Goal: Task Accomplishment & Management: Use online tool/utility

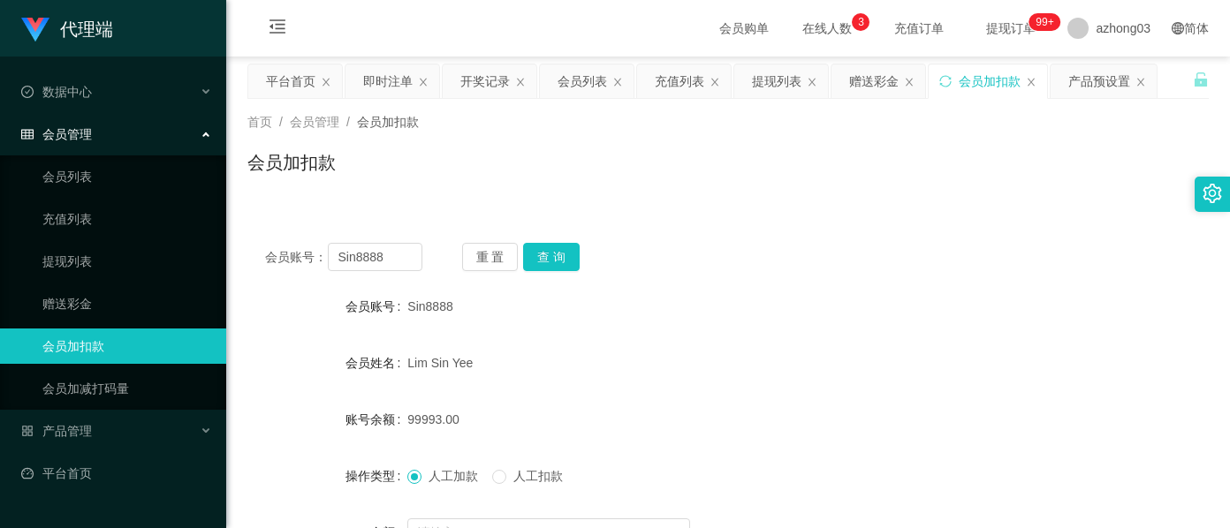
click at [1097, 85] on div "产品预设置" at bounding box center [1099, 81] width 62 height 34
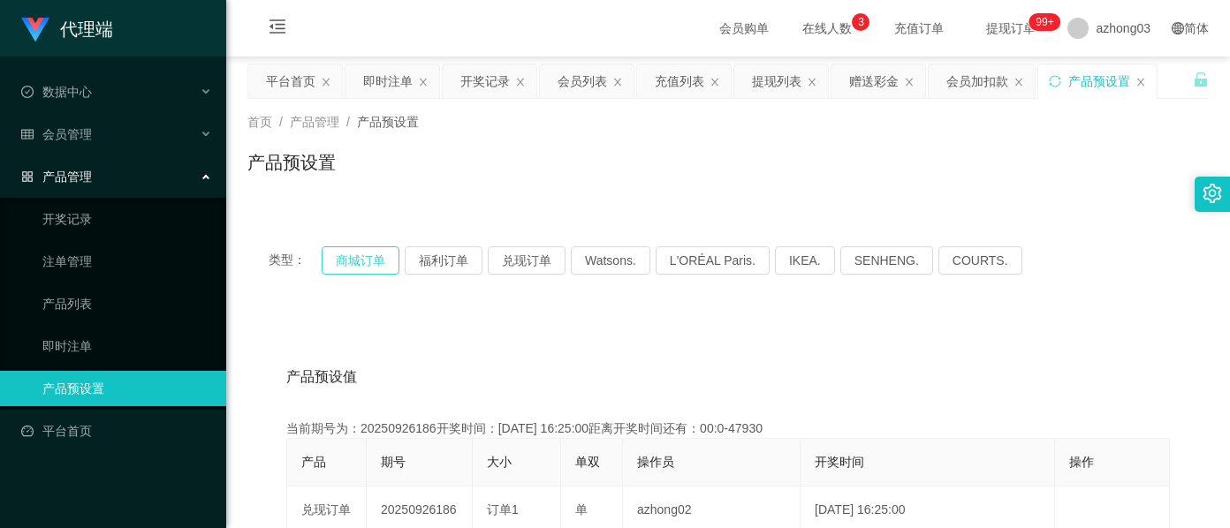
click at [361, 266] on button "商城订单" at bounding box center [361, 260] width 78 height 28
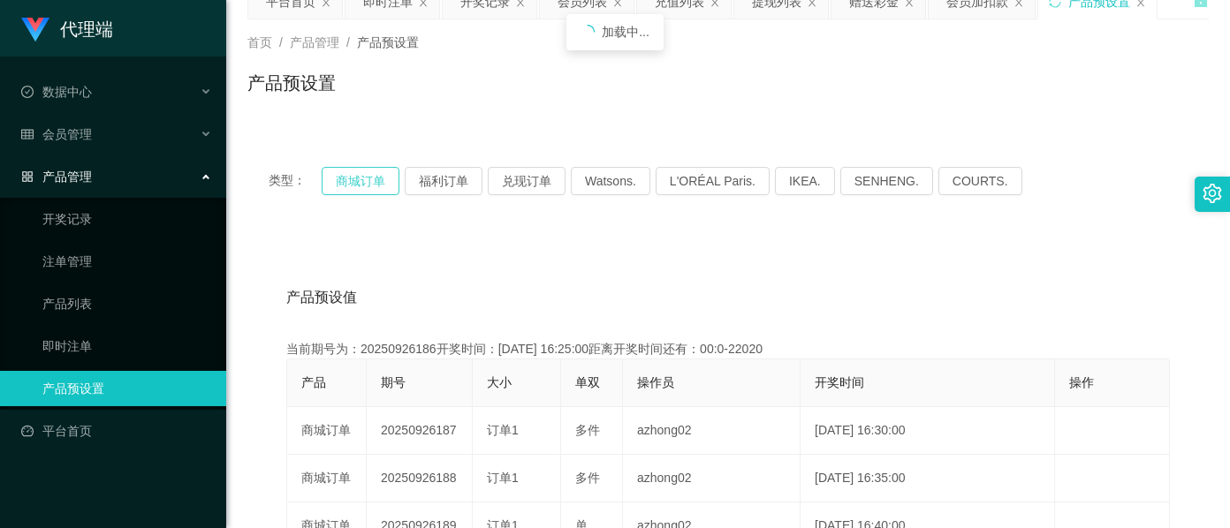
scroll to position [235, 0]
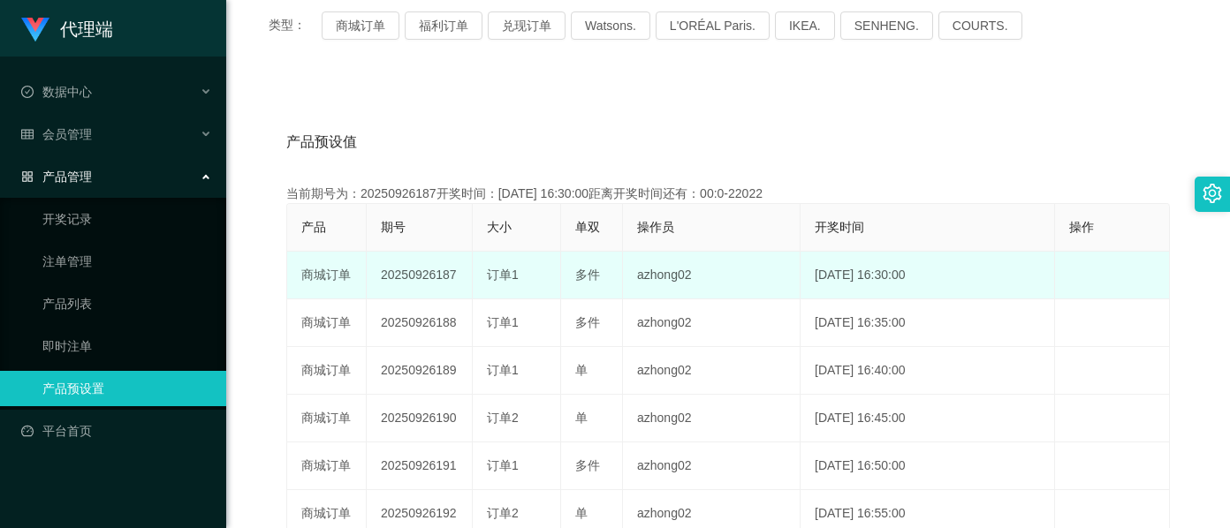
click at [411, 277] on td "20250926187" at bounding box center [420, 276] width 106 height 48
copy td "20250926187"
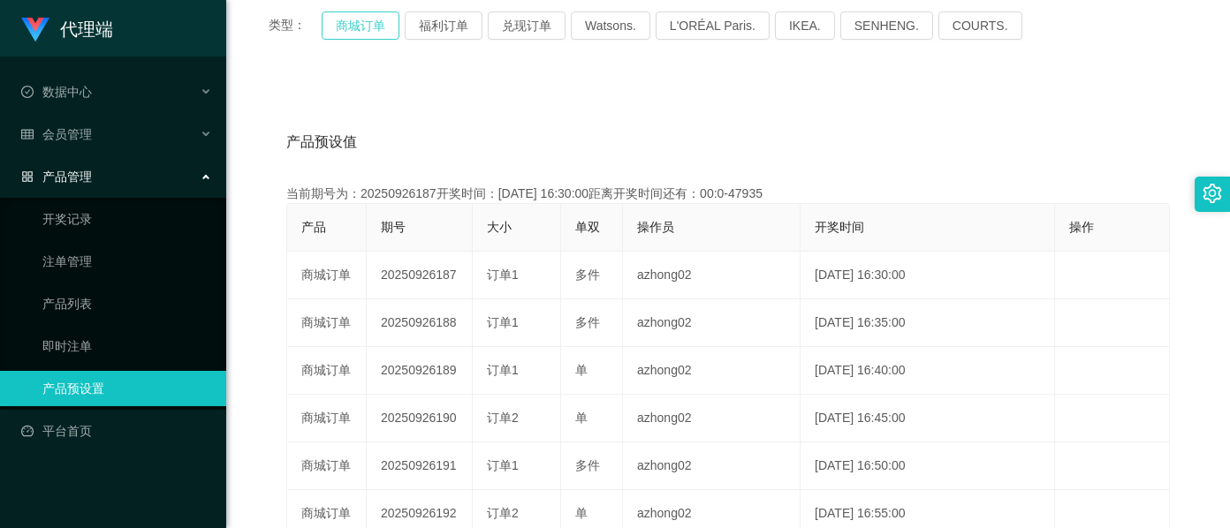
click at [341, 28] on button "商城订单" at bounding box center [361, 25] width 78 height 28
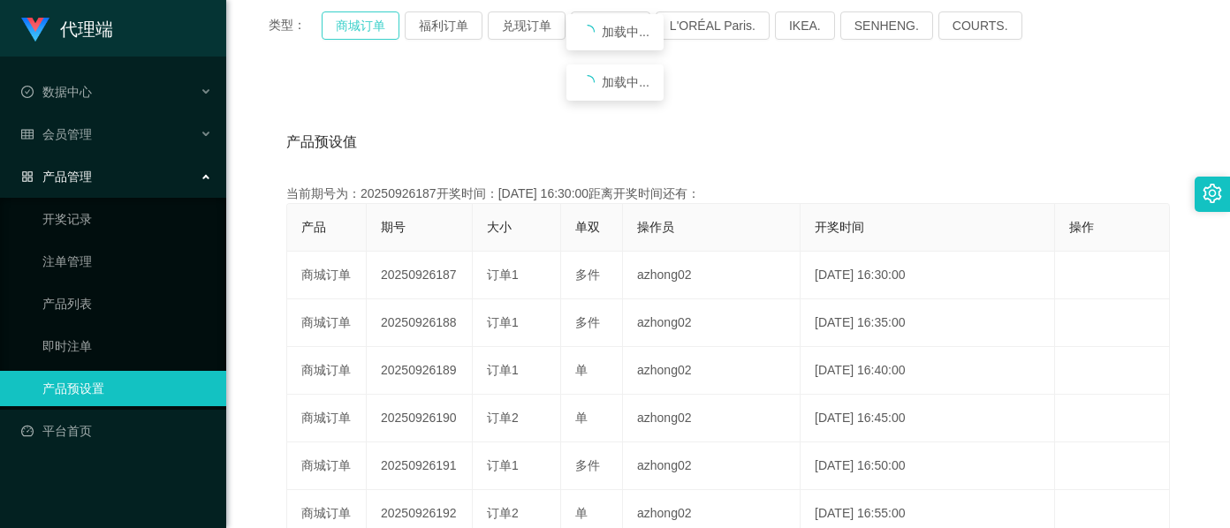
type button "k3wph"
copy td "20250926187"
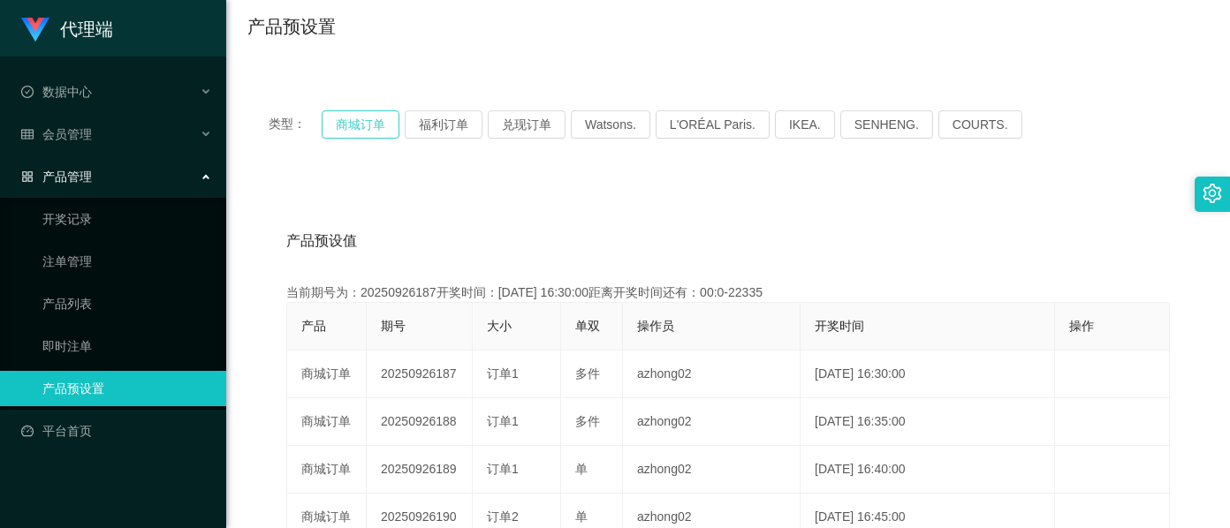
scroll to position [0, 0]
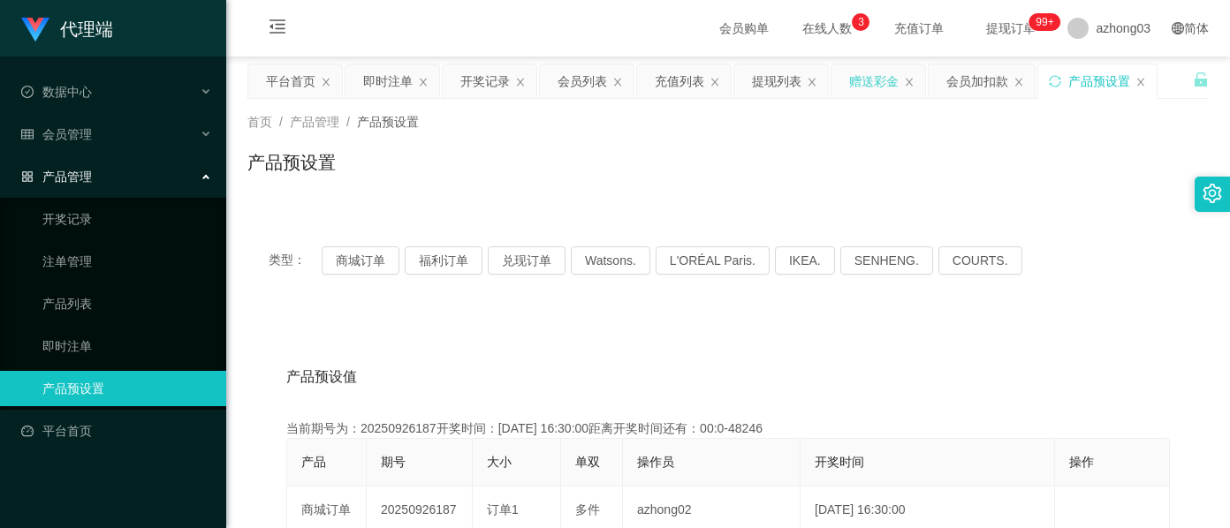
click at [864, 85] on div "赠送彩金" at bounding box center [873, 81] width 49 height 34
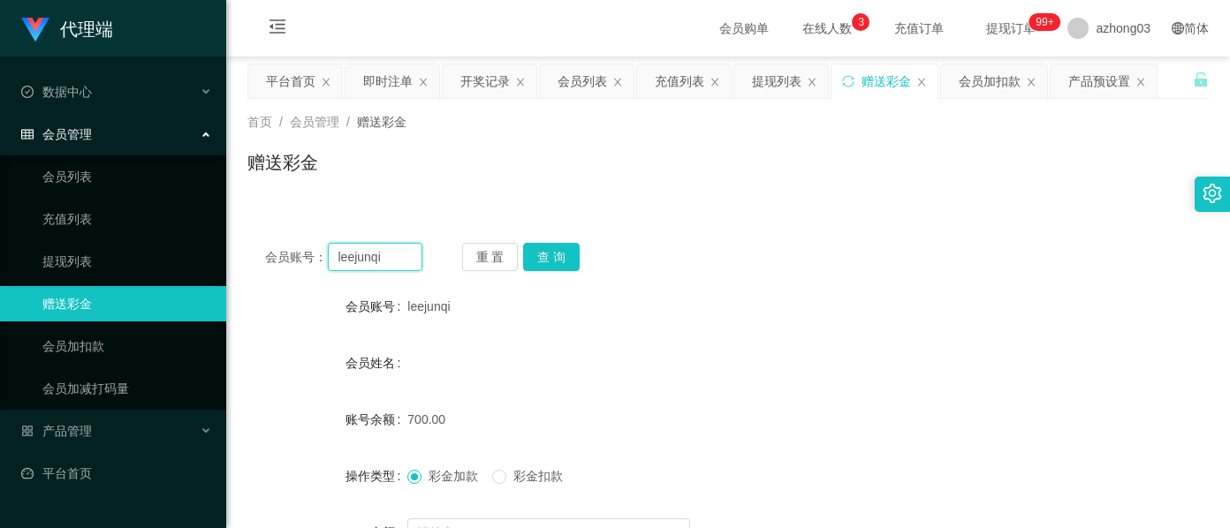
drag, startPoint x: 401, startPoint y: 260, endPoint x: 292, endPoint y: 246, distance: 110.5
click at [292, 246] on div "会员账号： [PERSON_NAME]" at bounding box center [343, 257] width 157 height 28
paste input "ZYL9433"
type input "ZYL9433"
click at [542, 241] on div "会员账号： ZYL9433 重 置 查 询 会员账号 leejunqi 会员姓名 账号余额 700.00 操作类型 彩金加款 彩金扣款 金额 确 定" at bounding box center [727, 435] width 961 height 421
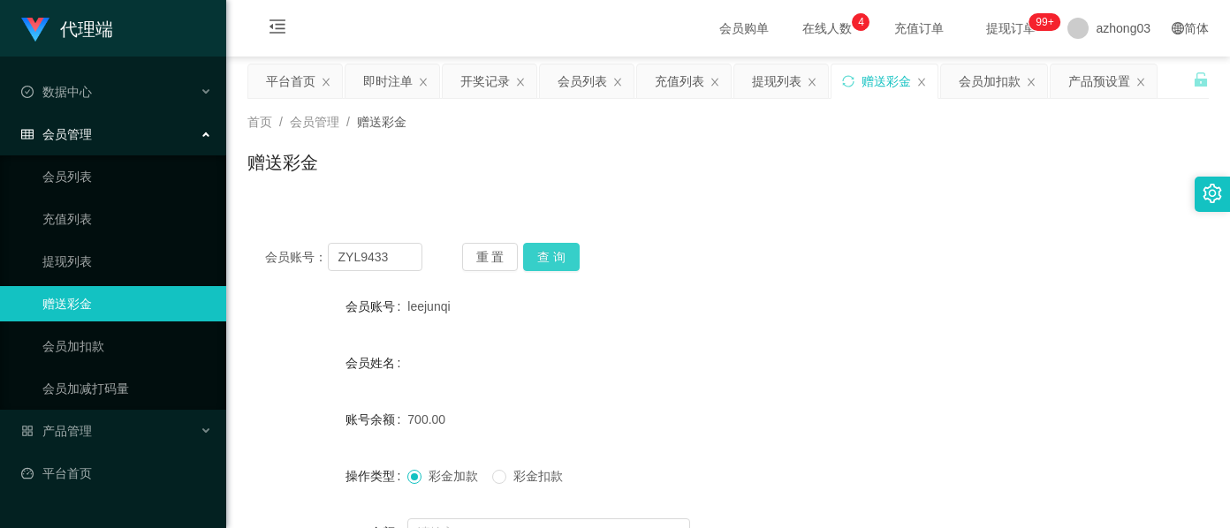
click at [546, 253] on button "查 询" at bounding box center [551, 257] width 57 height 28
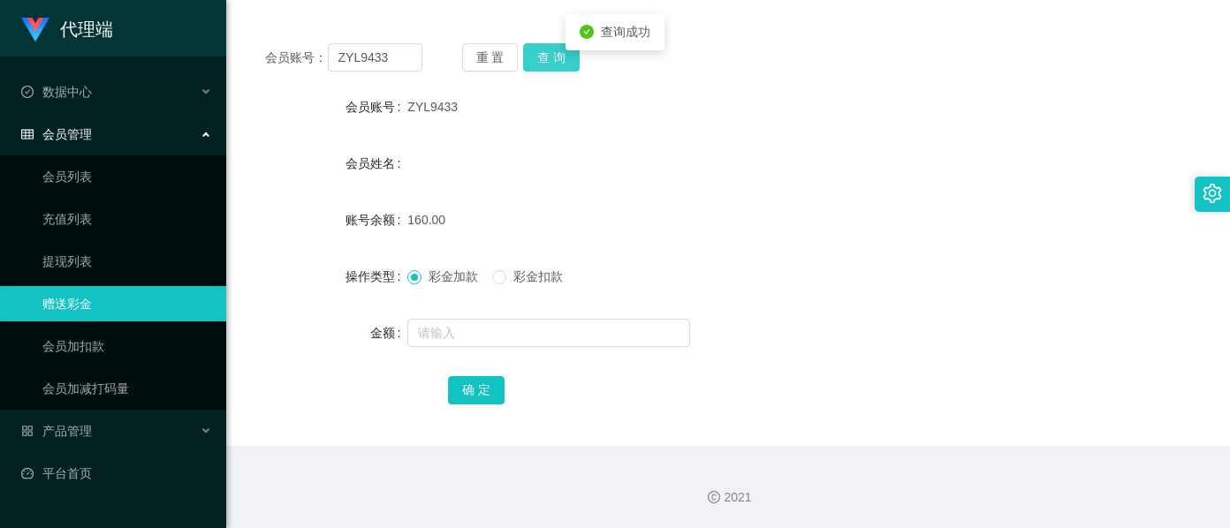
scroll to position [208, 0]
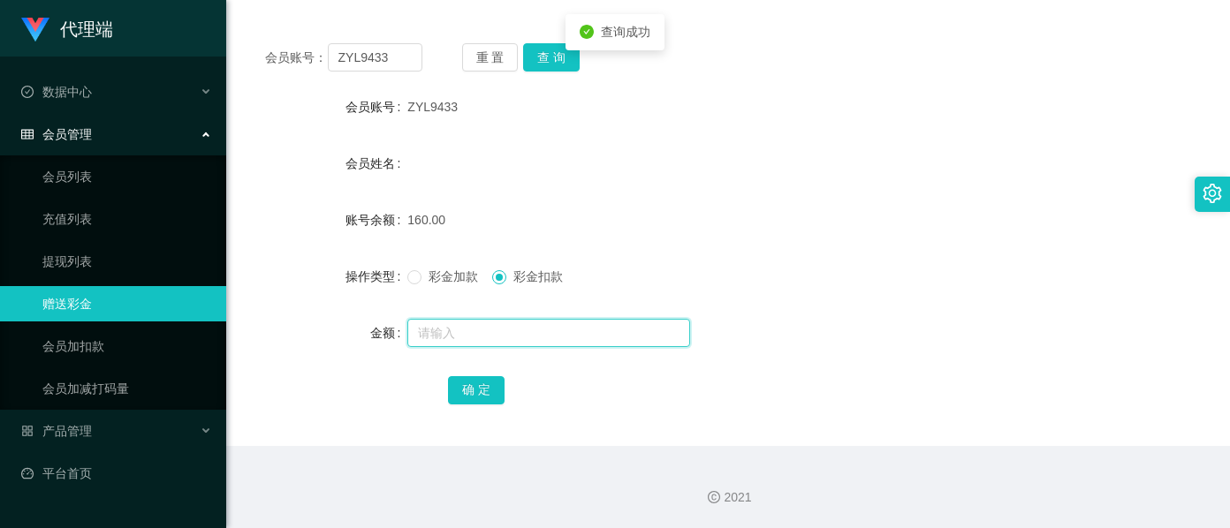
click at [489, 330] on input "text" at bounding box center [548, 333] width 283 height 28
type input "30"
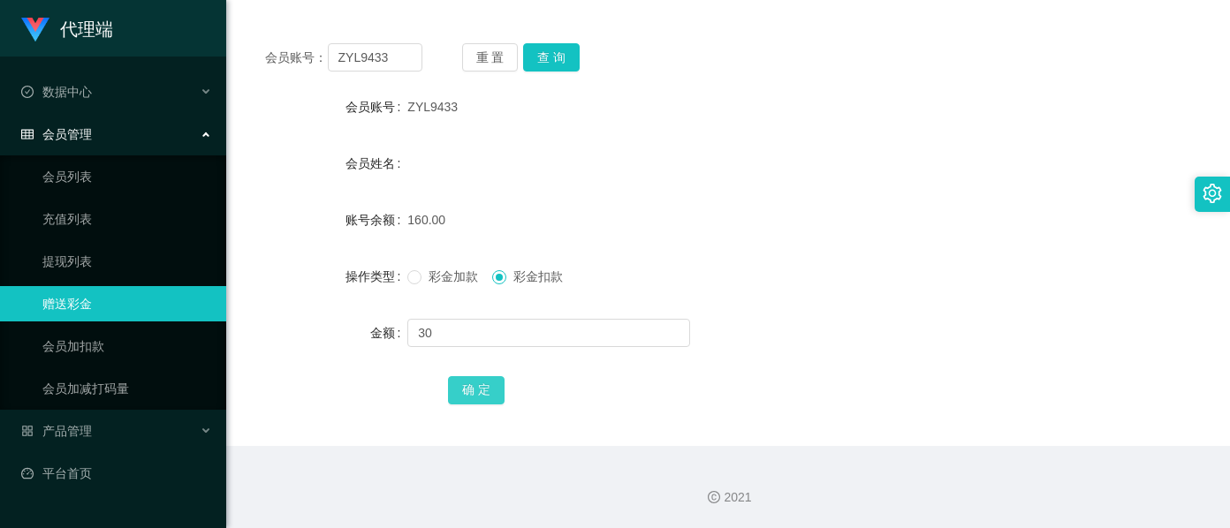
click at [489, 399] on button "确 定" at bounding box center [476, 390] width 57 height 28
click at [576, 207] on div "130.00" at bounding box center [687, 219] width 561 height 35
